Goal: Task Accomplishment & Management: Use online tool/utility

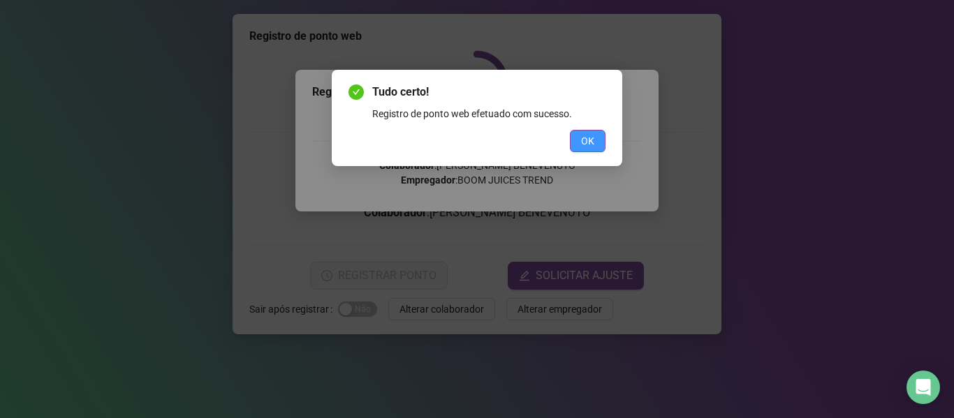
click at [593, 137] on span "OK" at bounding box center [587, 140] width 13 height 15
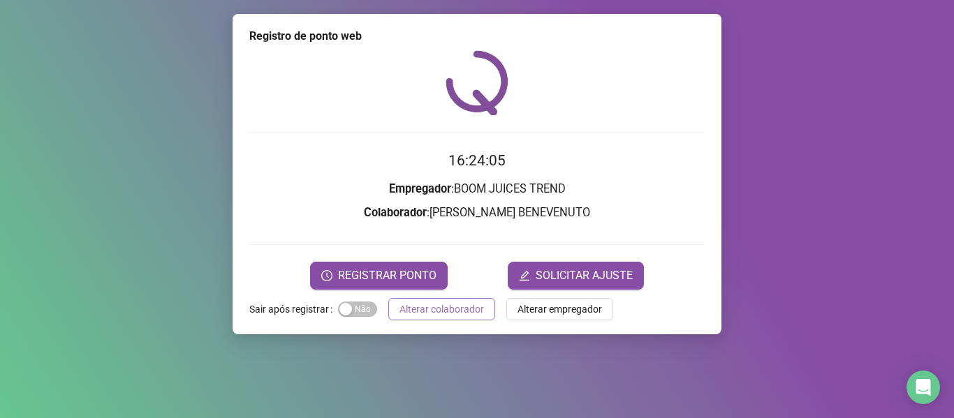
click at [485, 309] on button "Alterar colaborador" at bounding box center [441, 309] width 107 height 22
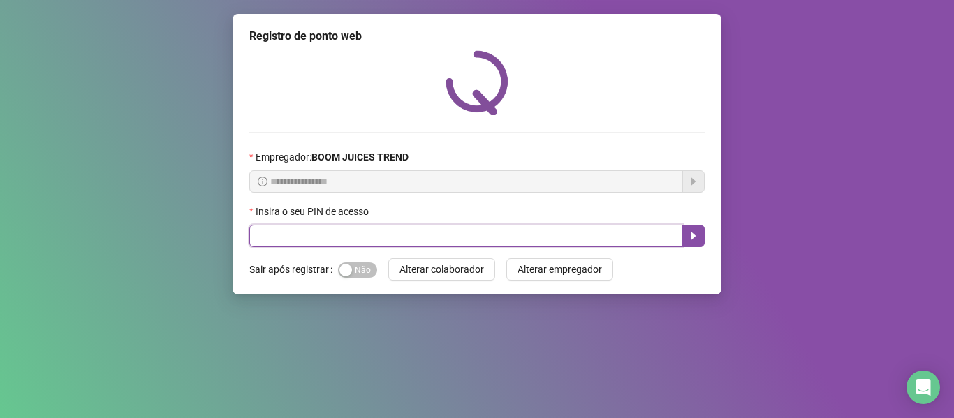
click at [471, 233] on input "text" at bounding box center [466, 236] width 434 height 22
type input "****"
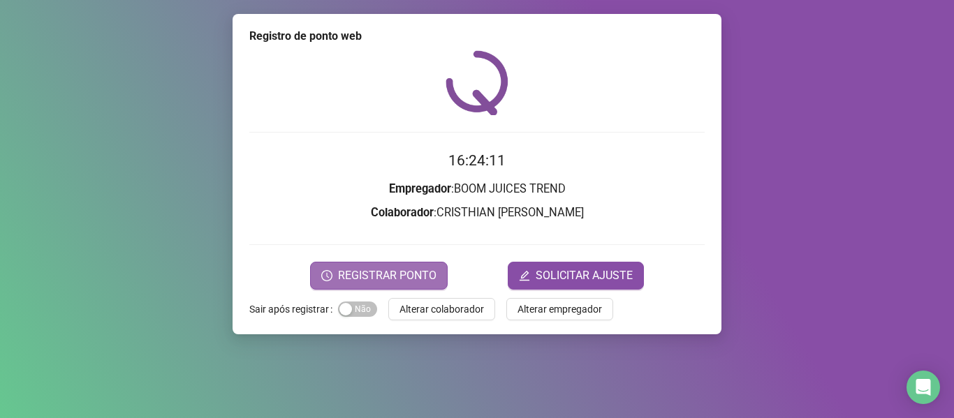
click at [404, 272] on span "REGISTRAR PONTO" at bounding box center [387, 275] width 98 height 17
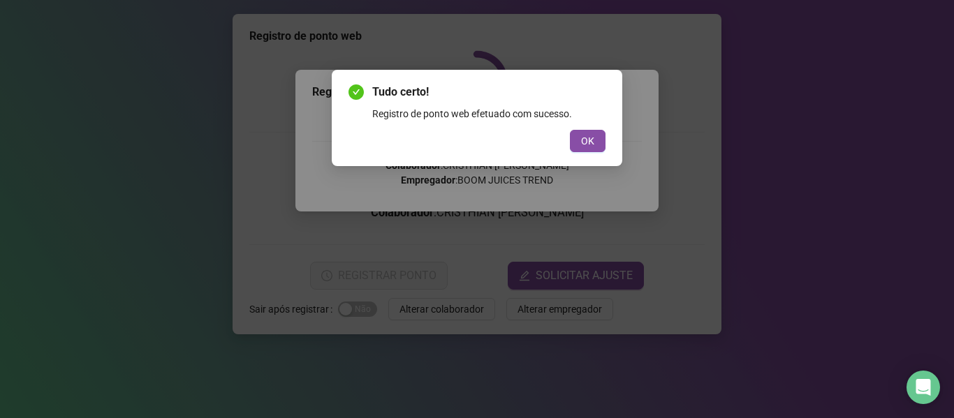
click at [568, 141] on div "OK" at bounding box center [476, 141] width 257 height 22
click at [585, 148] on span "OK" at bounding box center [587, 140] width 13 height 15
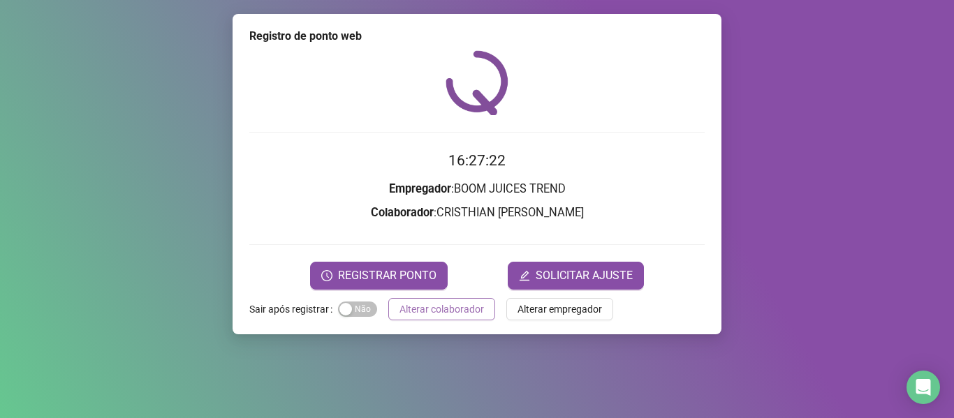
click at [418, 308] on span "Alterar colaborador" at bounding box center [441, 309] width 84 height 15
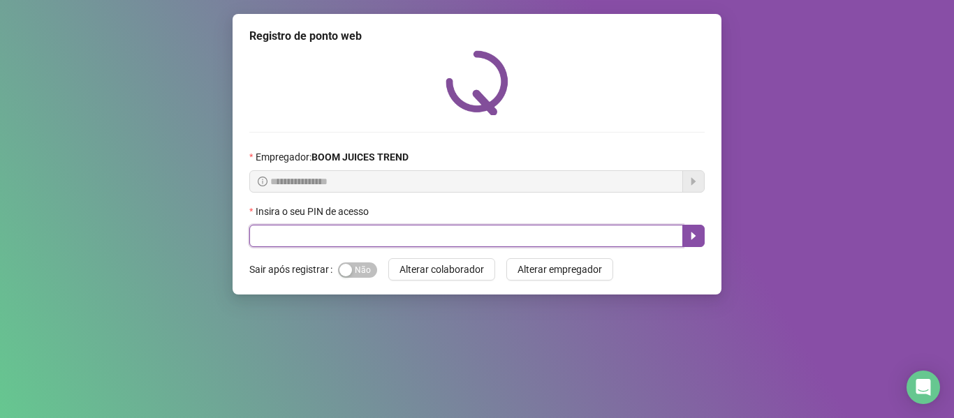
click at [397, 244] on input "text" at bounding box center [466, 236] width 434 height 22
type input "****"
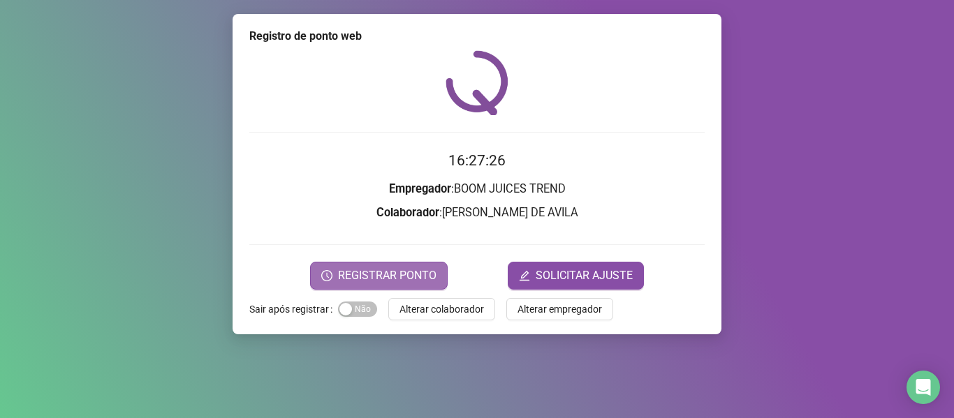
click at [375, 279] on span "REGISTRAR PONTO" at bounding box center [387, 275] width 98 height 17
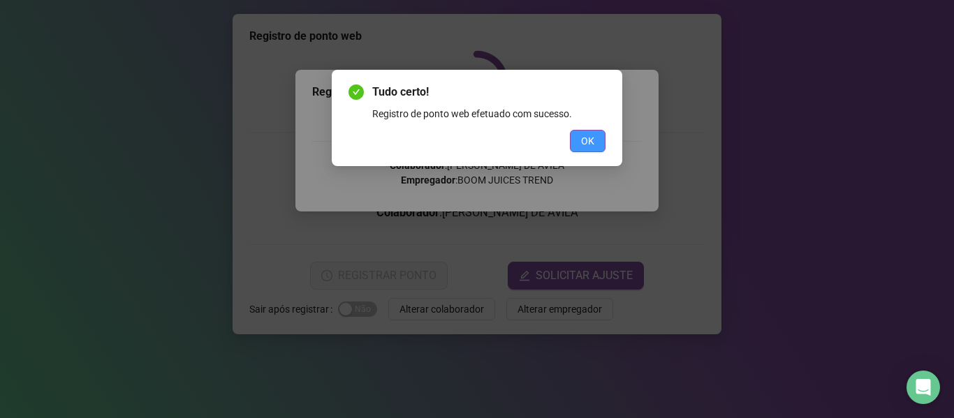
click at [584, 140] on span "OK" at bounding box center [587, 140] width 13 height 15
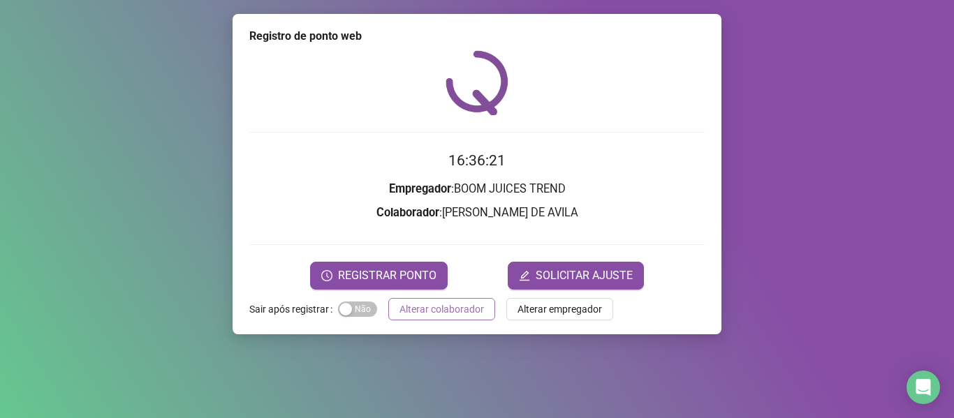
click at [451, 309] on span "Alterar colaborador" at bounding box center [441, 309] width 84 height 15
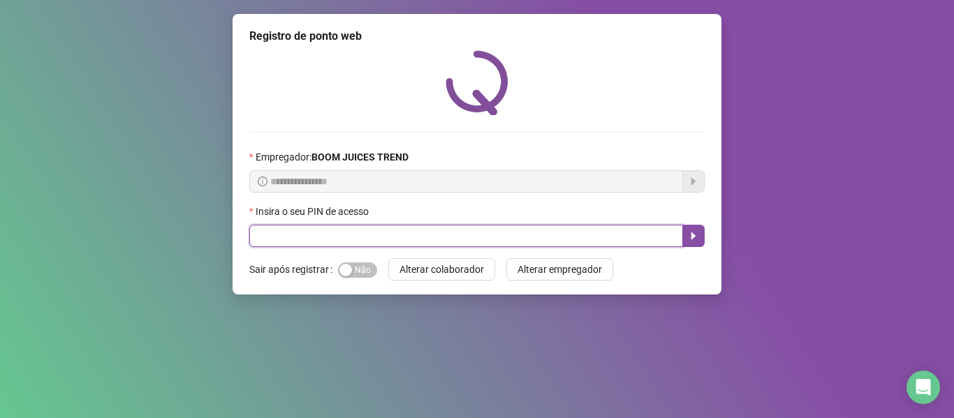
click at [436, 232] on input "text" at bounding box center [466, 236] width 434 height 22
type input "****"
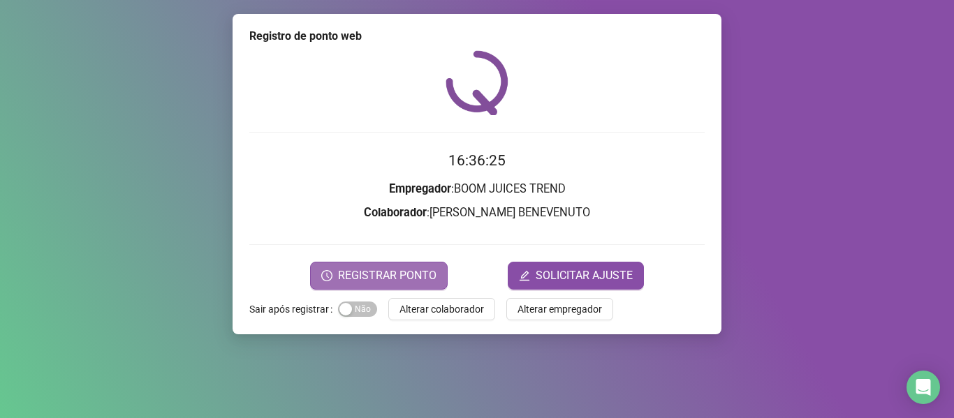
click at [427, 275] on span "REGISTRAR PONTO" at bounding box center [387, 275] width 98 height 17
